Goal: Communication & Community: Answer question/provide support

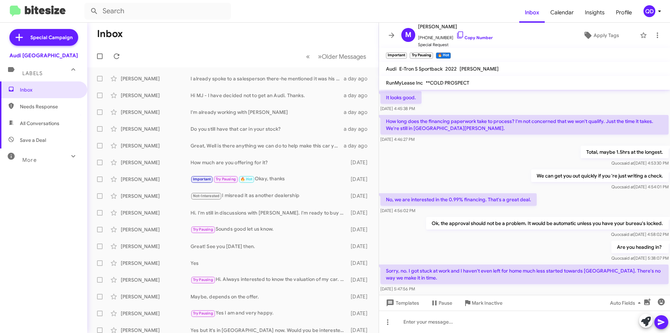
scroll to position [403, 0]
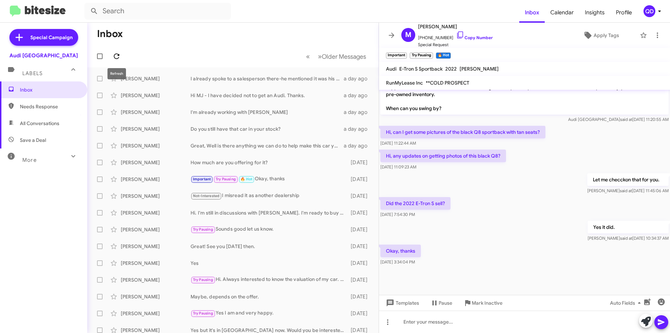
click at [116, 56] on icon at bounding box center [116, 56] width 8 height 8
click at [113, 56] on icon at bounding box center [116, 56] width 8 height 8
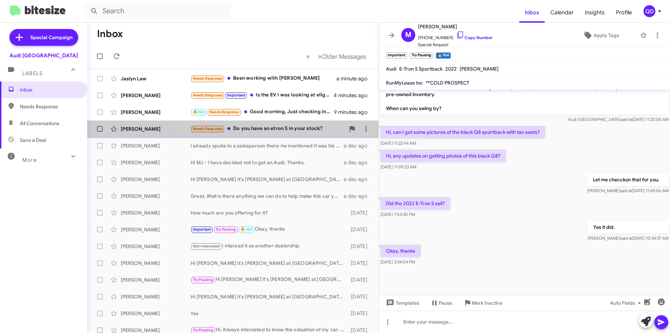
click at [276, 132] on div "Needs Response Do you have an etron S in your stock?" at bounding box center [268, 129] width 155 height 8
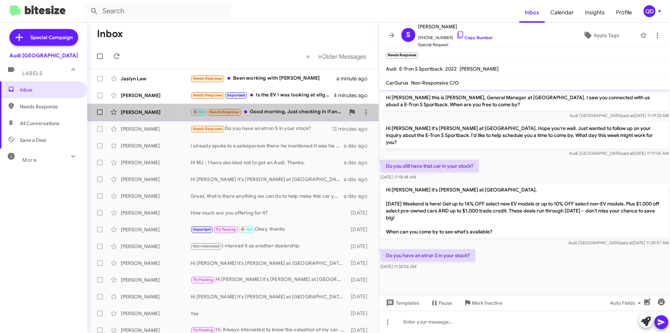
click at [263, 113] on div "🔥 Hot Needs Response Good morning, Just checking in if any Certified S5, S6, S7…" at bounding box center [268, 112] width 155 height 8
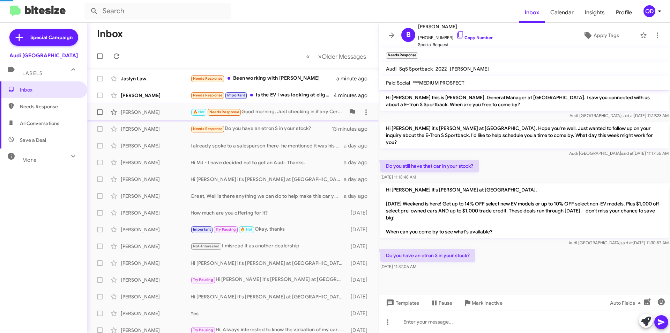
scroll to position [280, 0]
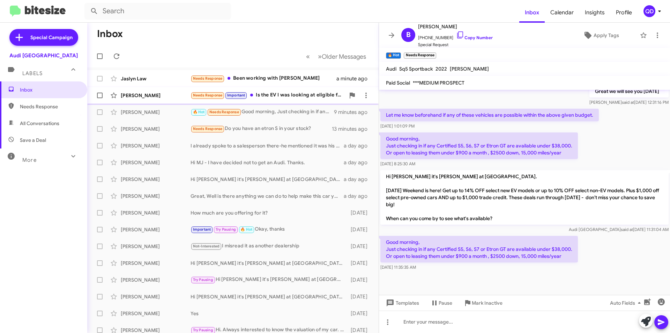
click at [288, 98] on div "Needs Response Important Is the EV I was looking at eligible for the [DATE] dis…" at bounding box center [268, 95] width 155 height 8
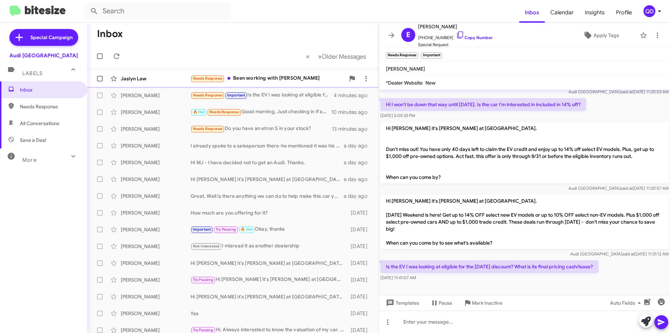
click at [287, 82] on div "Needs Response Been working with [PERSON_NAME]" at bounding box center [268, 78] width 155 height 8
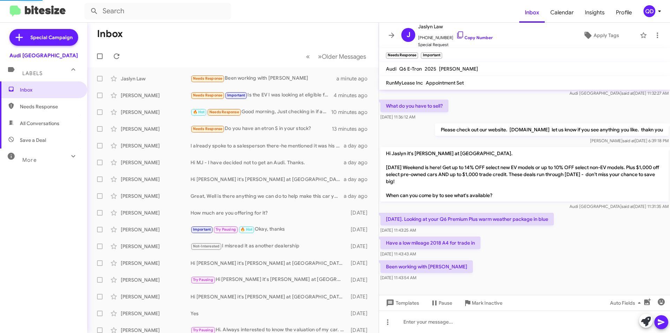
scroll to position [36, 0]
